Goal: Task Accomplishment & Management: Manage account settings

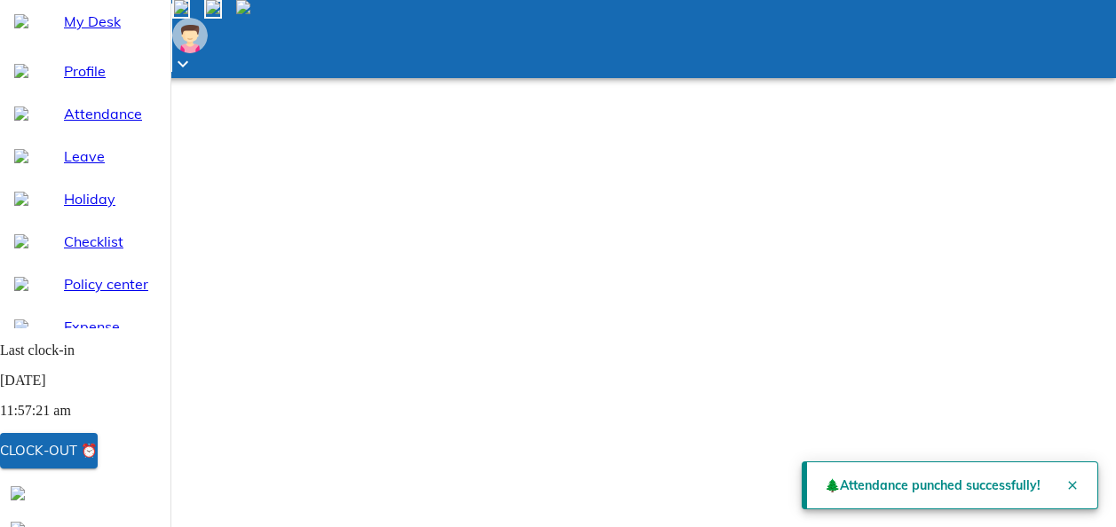
scroll to position [84, 0]
click at [80, 82] on span "Profile" at bounding box center [110, 70] width 92 height 21
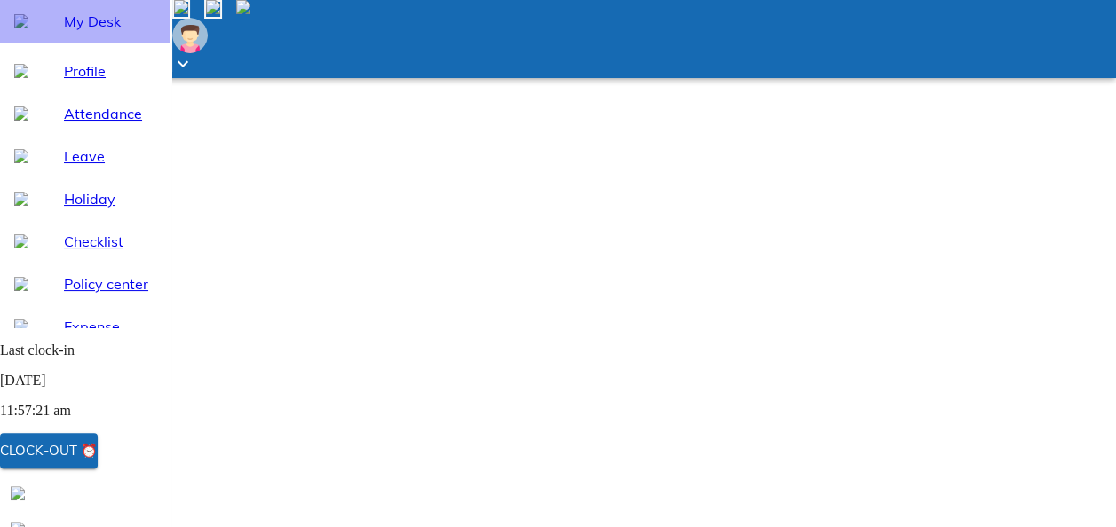
click at [98, 32] on span "My Desk" at bounding box center [110, 21] width 92 height 21
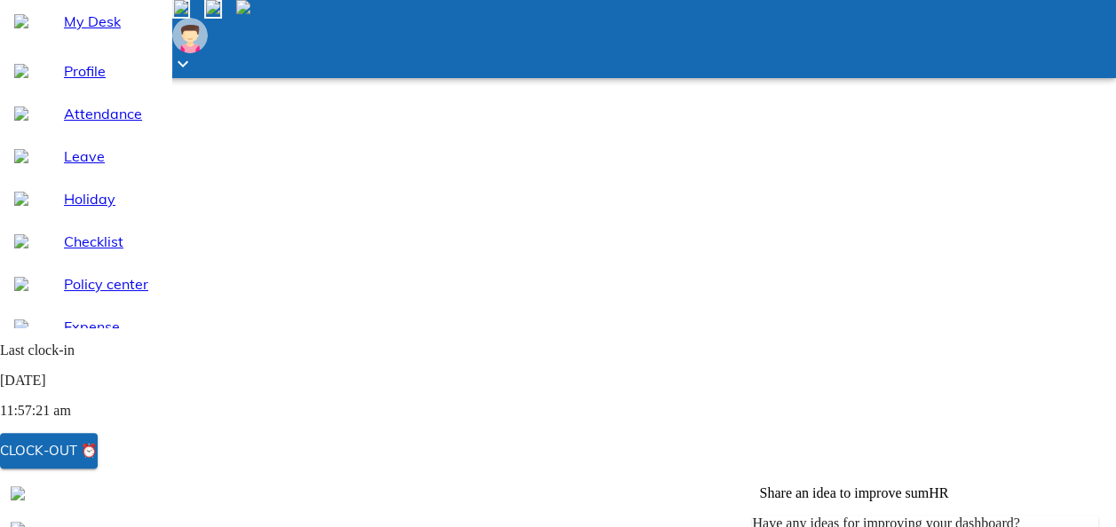
scroll to position [178, 0]
